Goal: Task Accomplishment & Management: Use online tool/utility

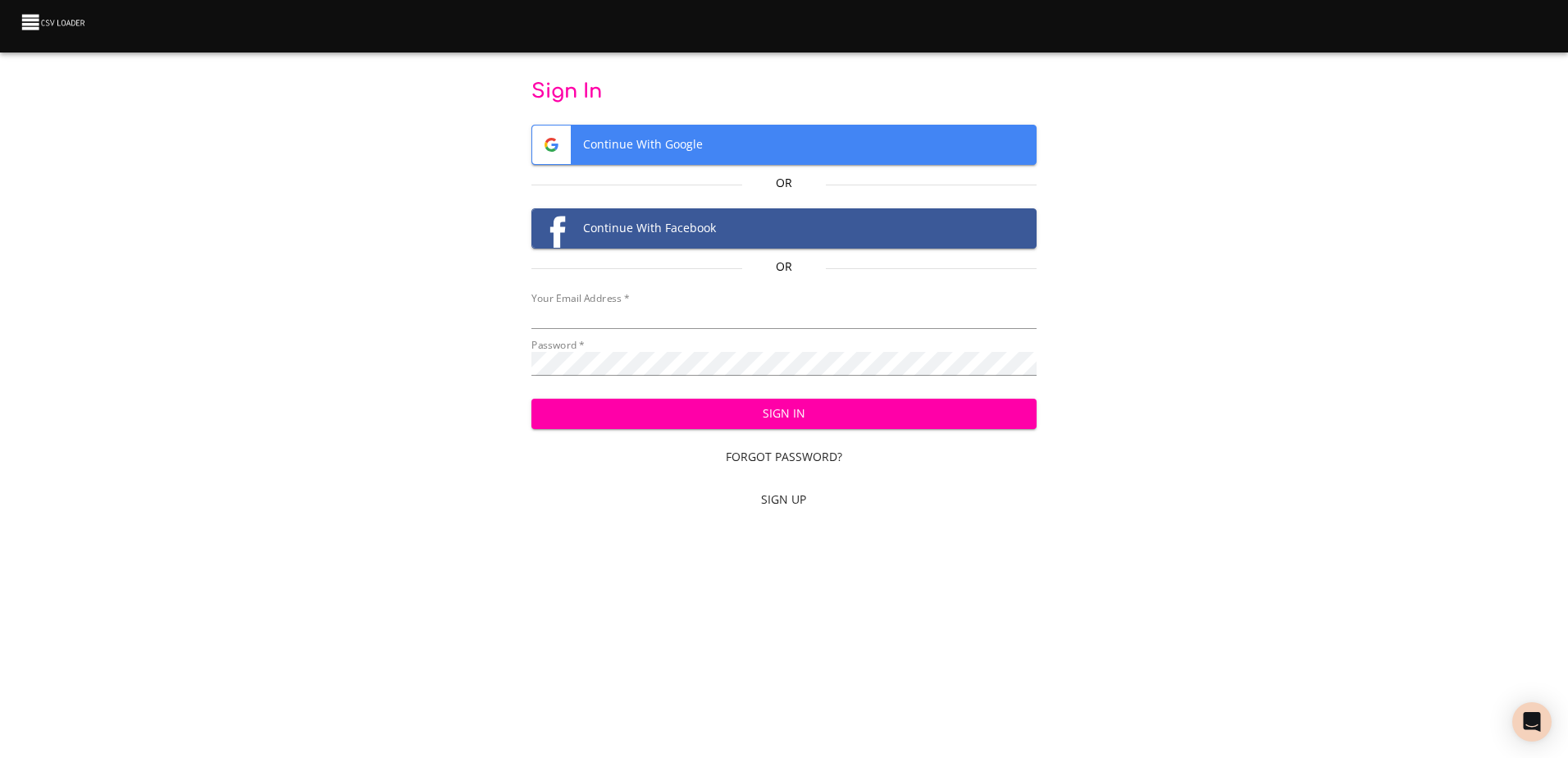
type input "[EMAIL_ADDRESS][DOMAIN_NAME]"
click at [798, 414] on span "Sign In" at bounding box center [784, 413] width 479 height 20
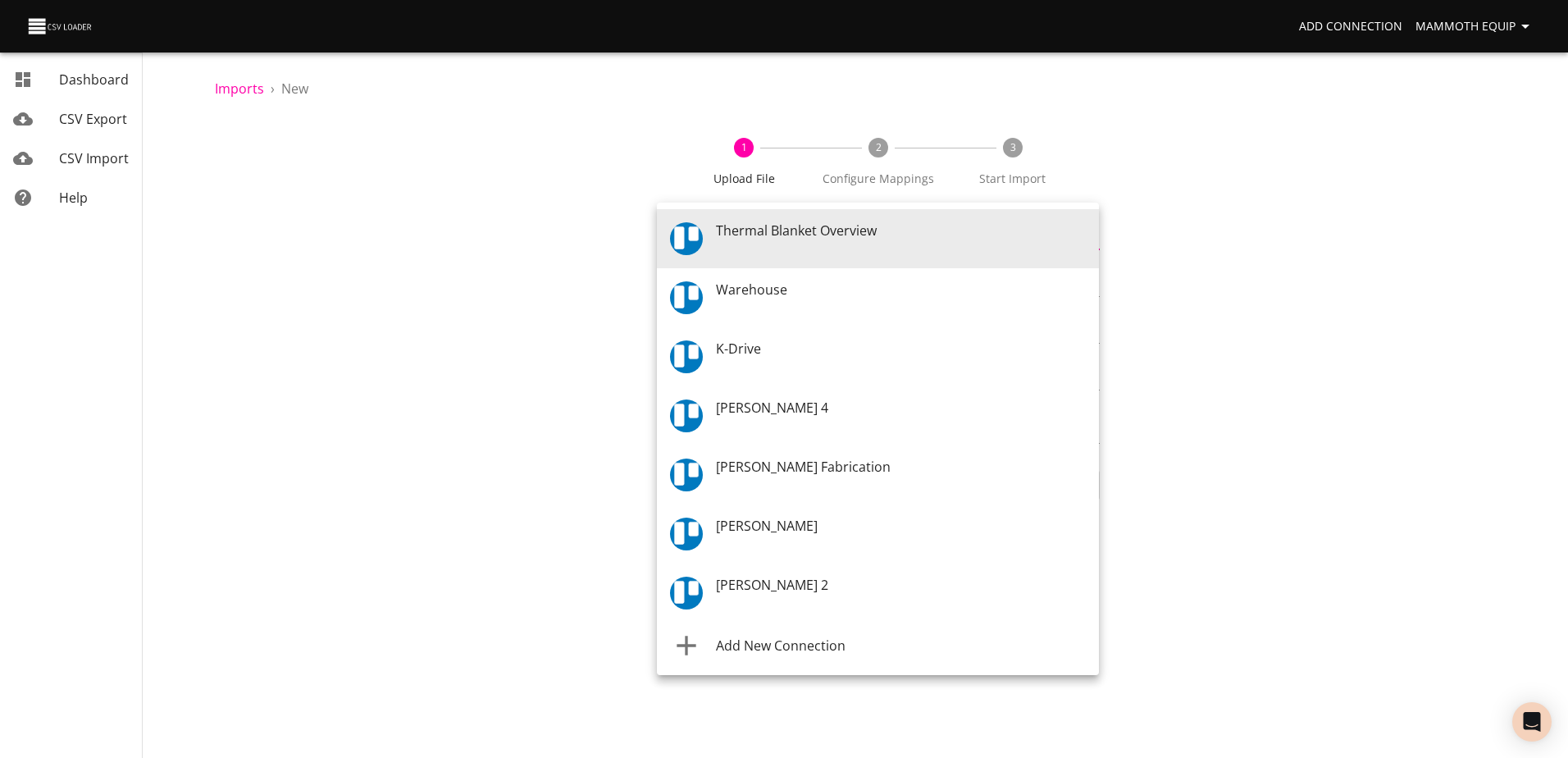
click at [1092, 230] on body "Add Connection Mammoth Equip Dashboard CSV Export CSV Import Help Imports › New…" at bounding box center [784, 379] width 1568 height 758
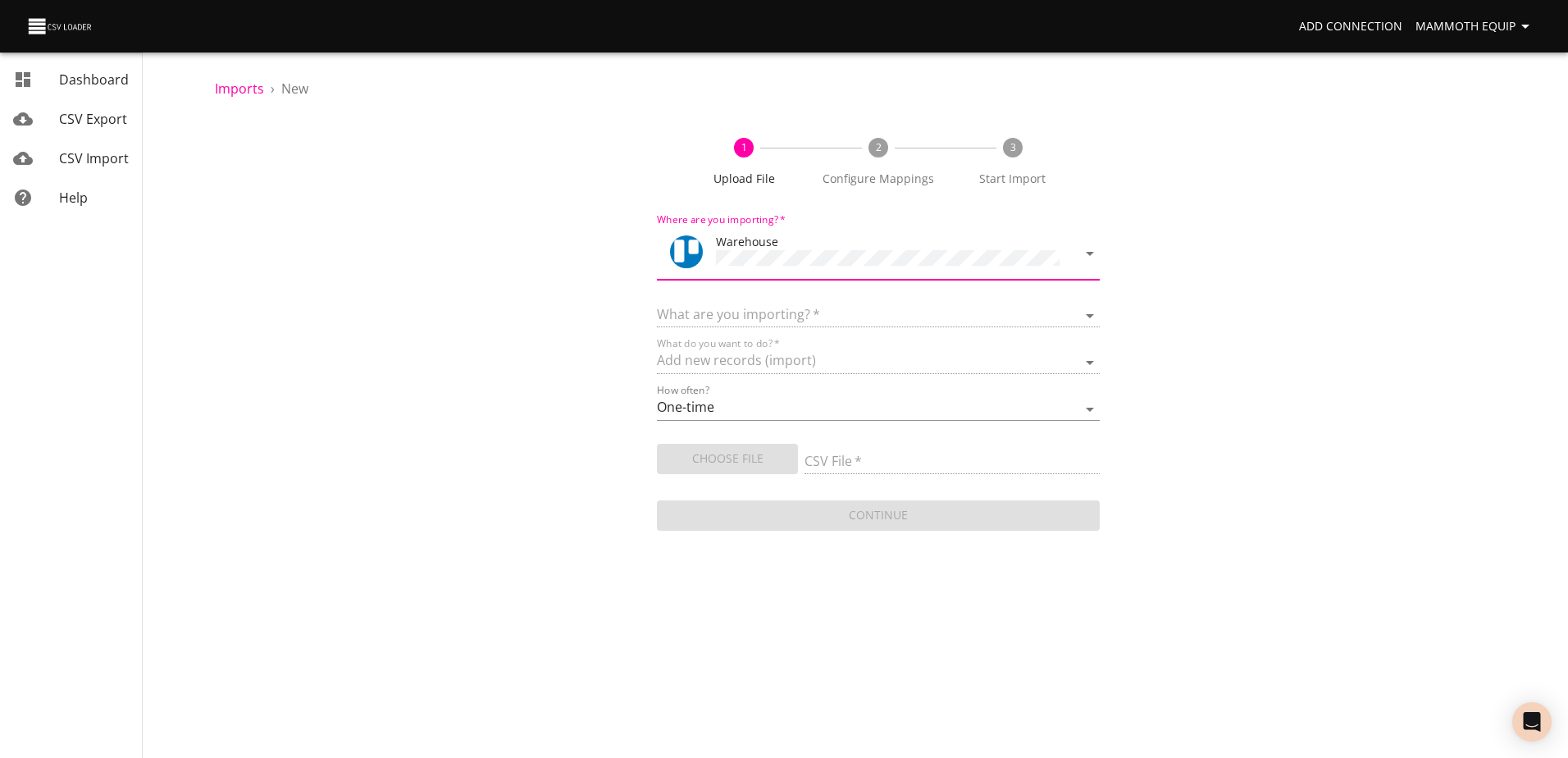
click at [1092, 313] on select at bounding box center [878, 315] width 442 height 24
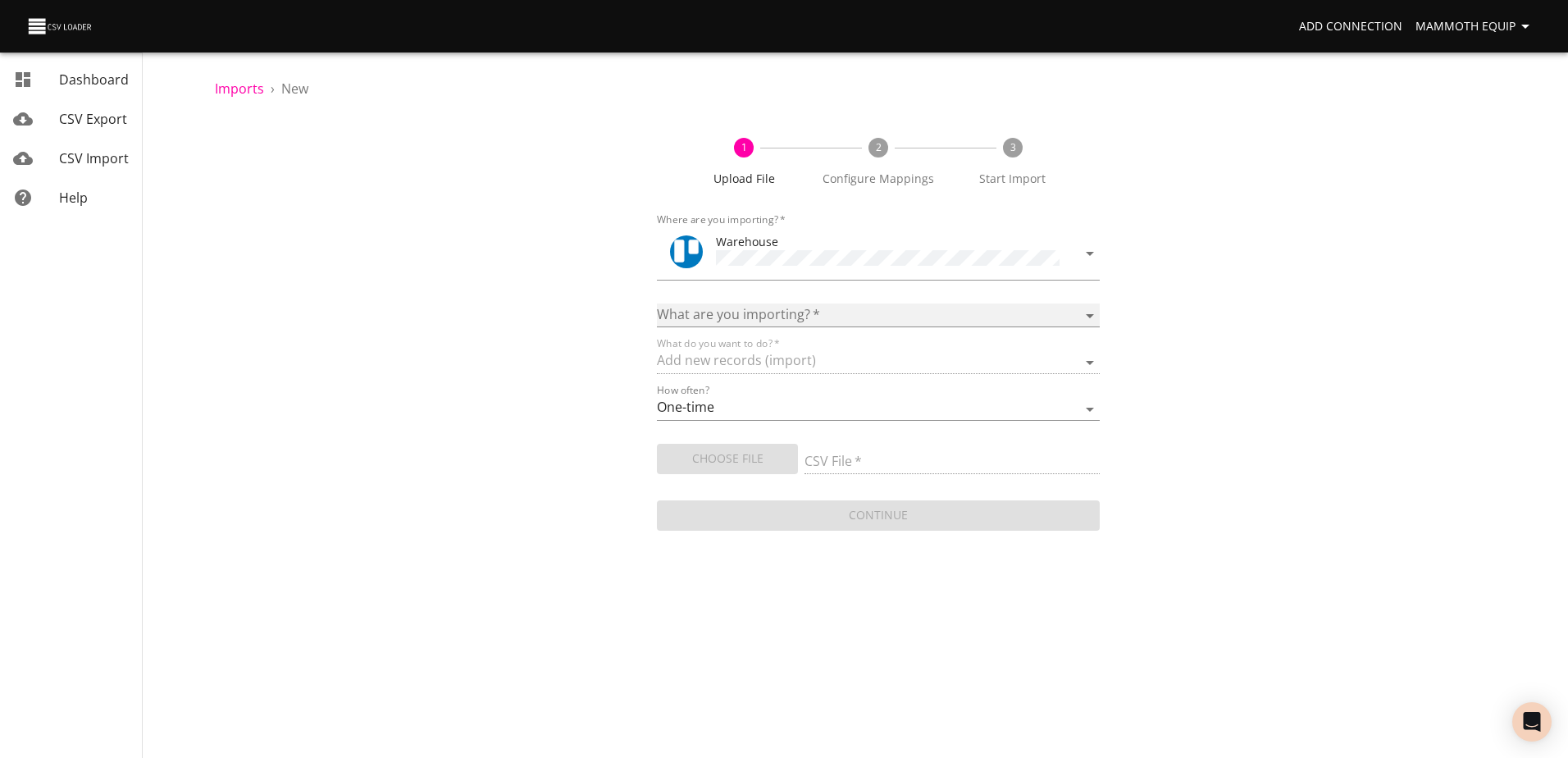
drag, startPoint x: 1090, startPoint y: 309, endPoint x: 1081, endPoint y: 311, distance: 9.2
click at [1089, 309] on select "Boards Cards Checkitems Checklists" at bounding box center [878, 315] width 442 height 24
select select "cards"
click at [657, 303] on select "Boards Cards Checkitems Checklists" at bounding box center [878, 315] width 442 height 24
click at [702, 461] on span "Choose File" at bounding box center [727, 458] width 115 height 20
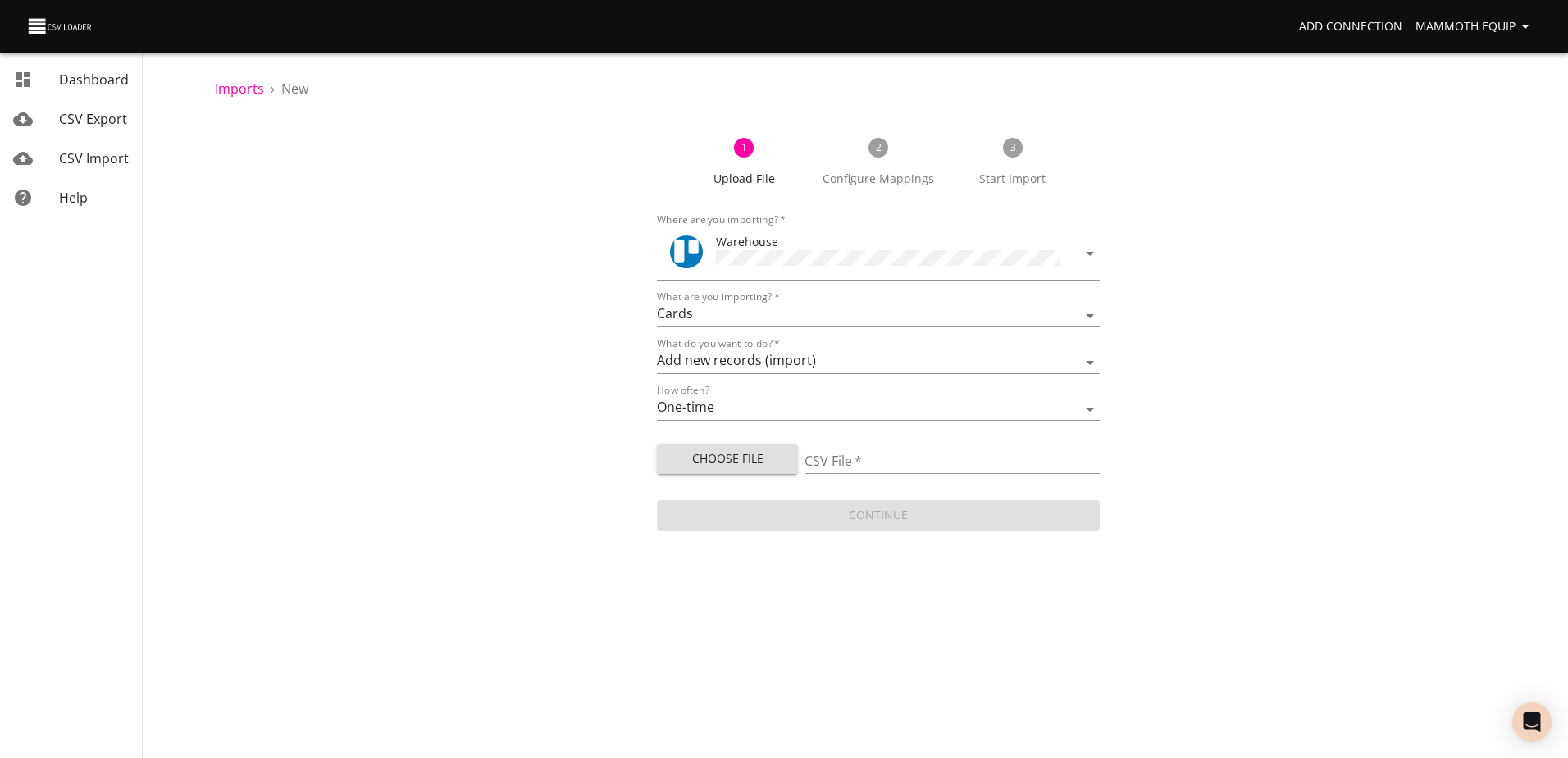
type input "Import1.xlsx"
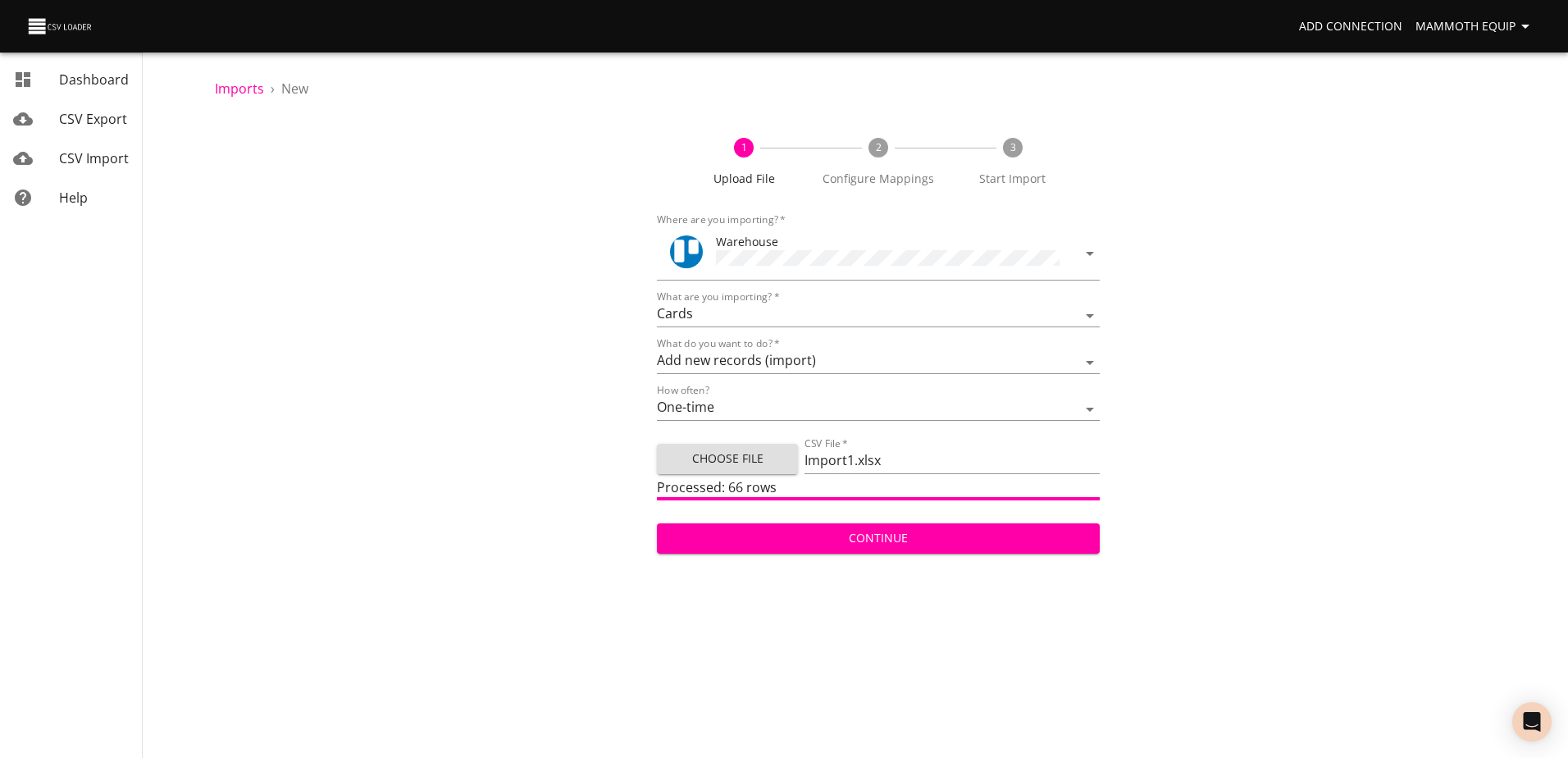
click at [939, 537] on span "Continue" at bounding box center [878, 538] width 416 height 20
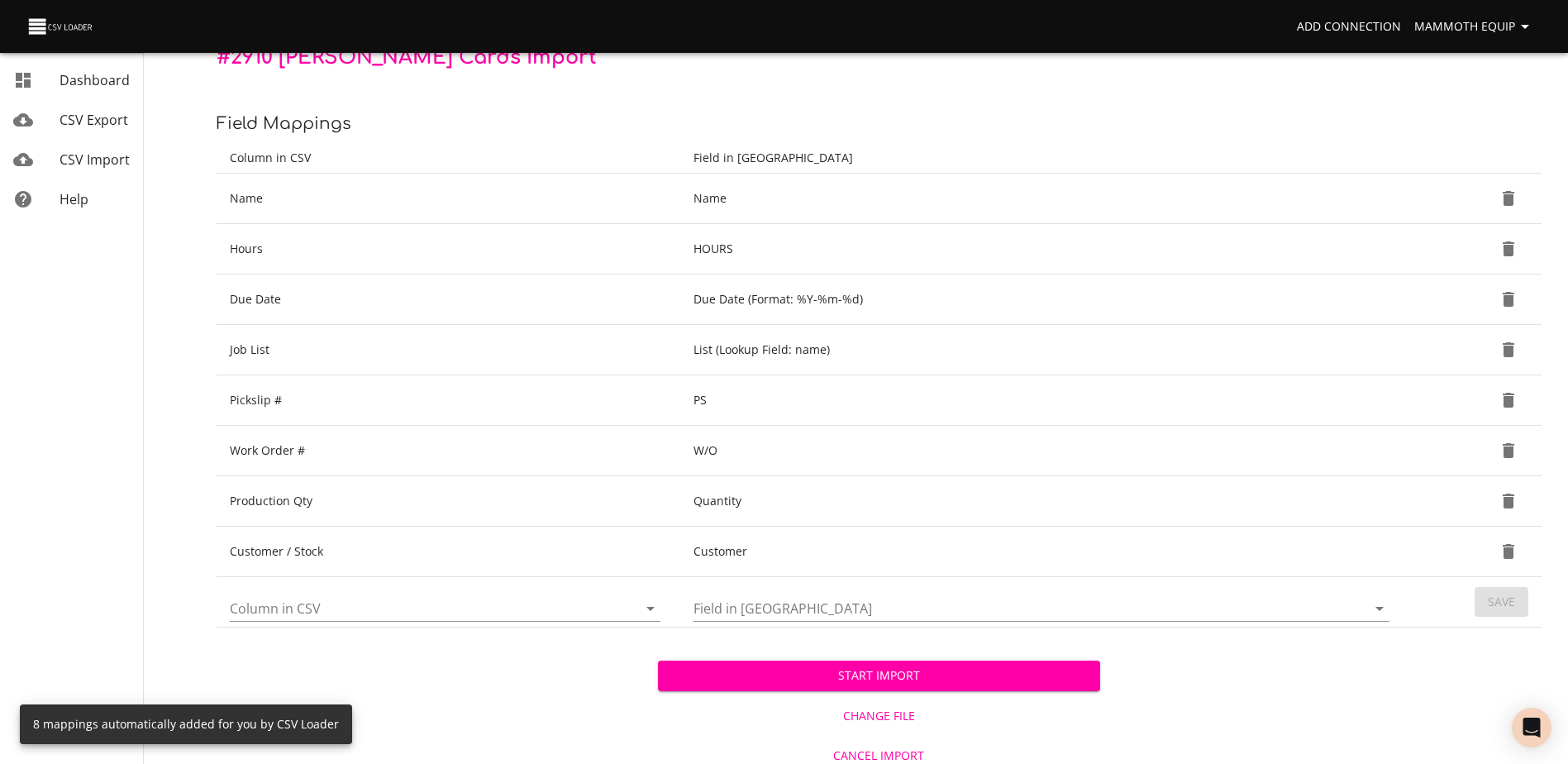
scroll to position [174, 0]
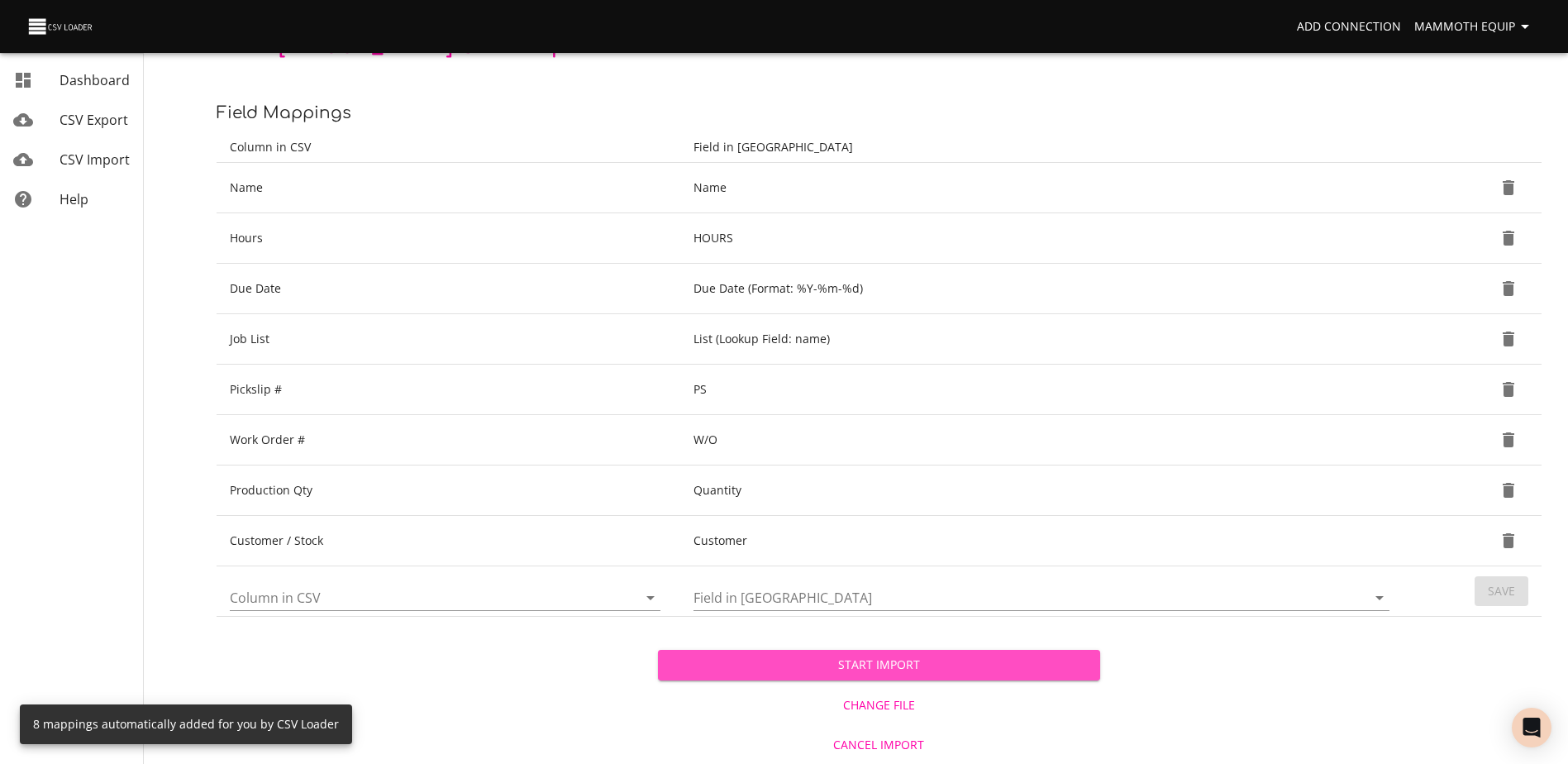
click at [908, 663] on span "Start Import" at bounding box center [879, 665] width 415 height 20
